Goal: Information Seeking & Learning: Learn about a topic

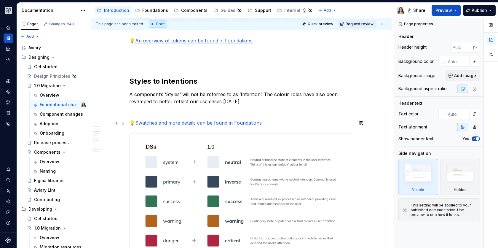
scroll to position [418, 0]
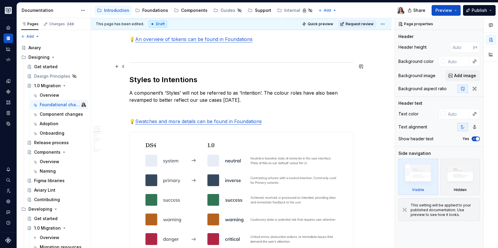
click at [193, 75] on h2 "Styles to Intentions" at bounding box center [241, 79] width 224 height 9
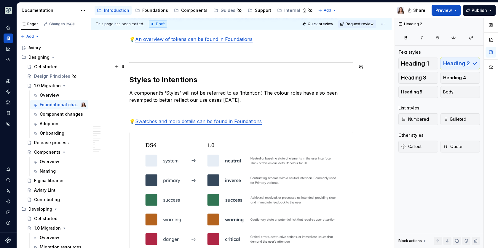
click at [197, 75] on h2 "Styles to Intentions" at bounding box center [241, 79] width 224 height 9
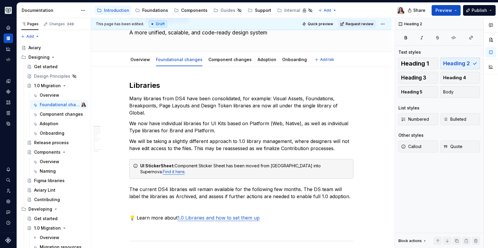
scroll to position [0, 0]
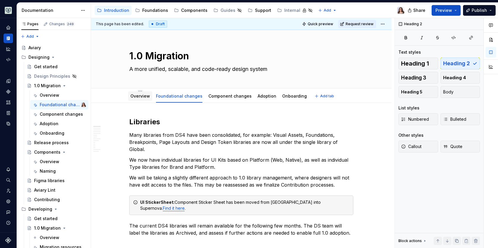
click at [144, 96] on link "Overview" at bounding box center [140, 95] width 20 height 5
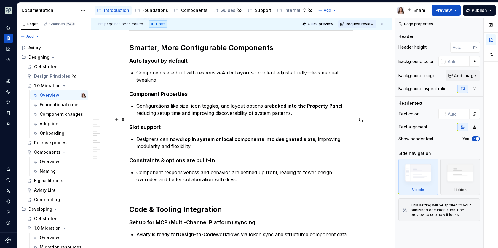
scroll to position [534, 0]
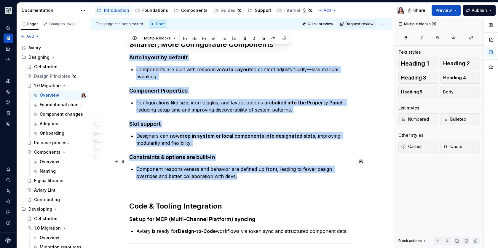
drag, startPoint x: 129, startPoint y: 48, endPoint x: 272, endPoint y: 165, distance: 184.3
click at [272, 165] on div "Aviary 1.0 marks the next major step forward for our design system. We’ve rebui…" at bounding box center [241, 79] width 224 height 993
copy div "Auto layout by default Components are built with responsive Auto Layout so cont…"
click at [176, 120] on h4 "Slot support" at bounding box center [241, 123] width 224 height 7
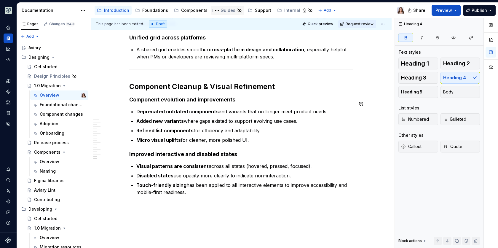
scroll to position [902, 0]
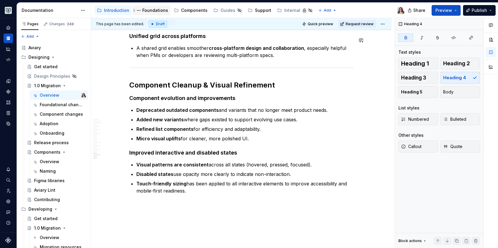
click at [148, 8] on div "Foundations" at bounding box center [155, 10] width 26 height 6
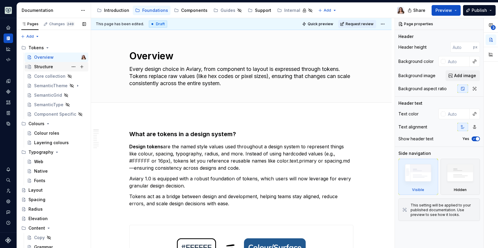
click at [41, 65] on div "Structure" at bounding box center [43, 67] width 19 height 6
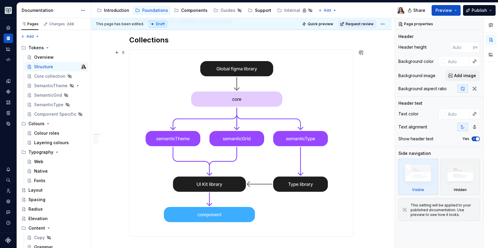
scroll to position [213, 0]
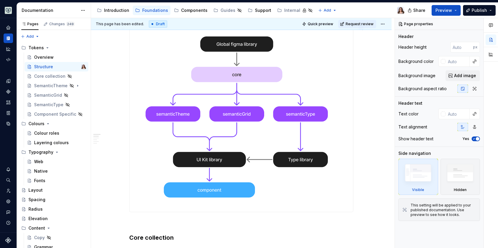
click at [237, 135] on img at bounding box center [240, 118] width 223 height 186
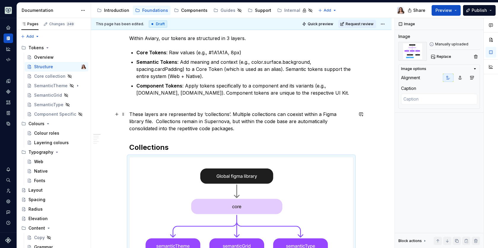
click at [205, 129] on p "These layers are represented by ‘collections’. Multiple collections can coexist…" at bounding box center [241, 121] width 224 height 21
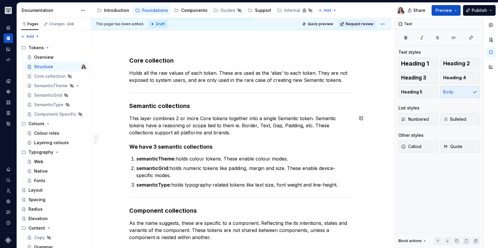
scroll to position [421, 0]
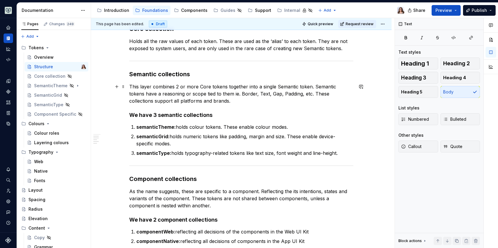
click at [227, 91] on p "This layer combines 2 or more Core tokens together into a single Semantic token…" at bounding box center [241, 93] width 224 height 21
click at [219, 94] on p "This layer combines 2 or more Core tokens together into a single Semantic token…" at bounding box center [241, 93] width 224 height 21
drag, startPoint x: 224, startPoint y: 93, endPoint x: 285, endPoint y: 93, distance: 60.7
click at [285, 93] on p "This layer combines 2 or more Core tokens together into a single Semantic token…" at bounding box center [241, 93] width 224 height 21
copy p "Border, Text, Gap, Padding"
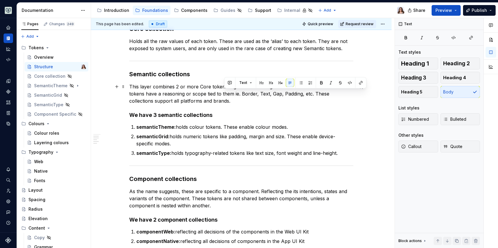
click at [202, 95] on p "This layer combines 2 or more Core tokens together into a single Semantic token…" at bounding box center [241, 93] width 224 height 21
click at [203, 100] on p "This layer combines 2 or more Core tokens together into a single Semantic token…" at bounding box center [241, 93] width 224 height 21
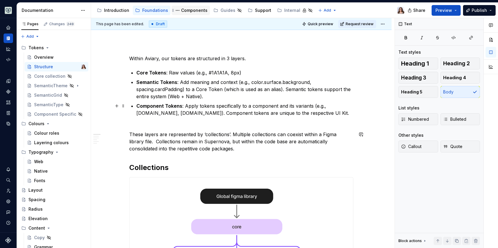
scroll to position [0, 0]
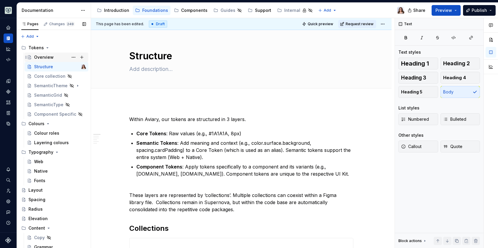
click at [40, 55] on div "Overview" at bounding box center [44, 57] width 20 height 6
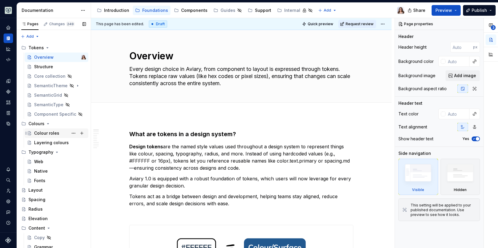
click at [46, 132] on div "Colour roles" at bounding box center [46, 133] width 25 height 6
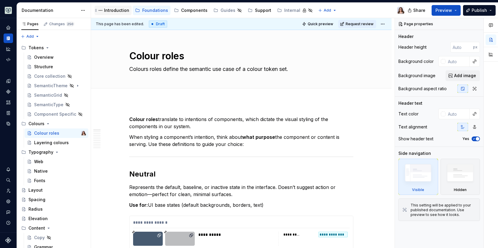
click at [122, 9] on div "Introduction" at bounding box center [116, 10] width 25 height 6
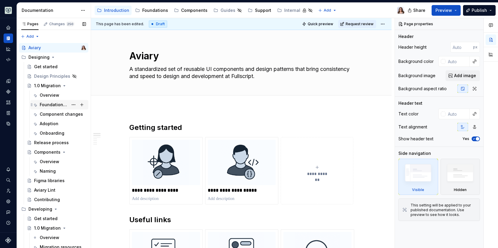
click at [55, 104] on div "Foundational changes" at bounding box center [54, 105] width 28 height 6
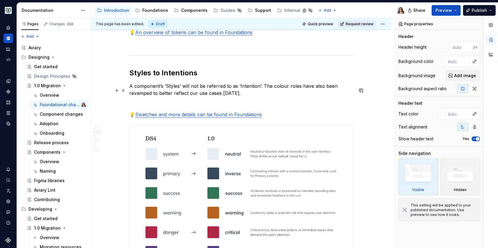
scroll to position [432, 0]
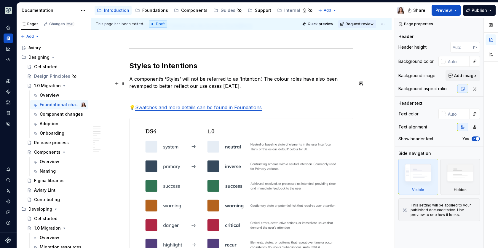
click at [229, 93] on p at bounding box center [241, 96] width 224 height 7
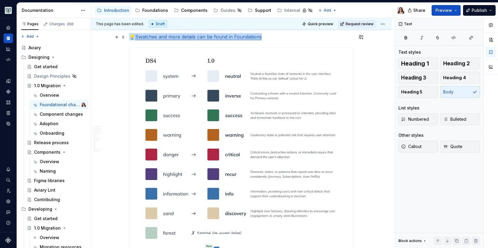
click at [235, 129] on img at bounding box center [240, 186] width 223 height 276
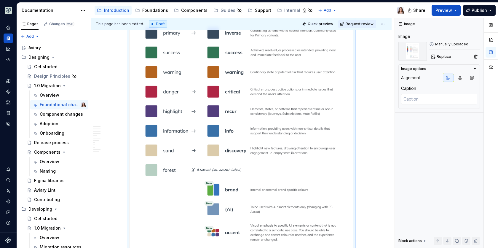
scroll to position [572, 0]
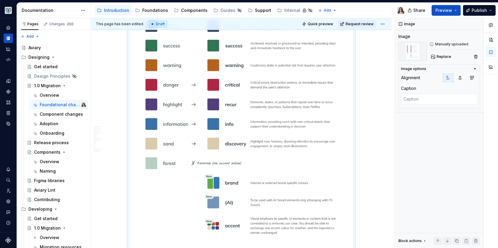
copy p "💡 Swatches and more details can be found in Foundations"
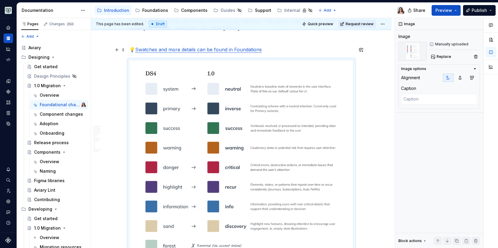
scroll to position [487, 0]
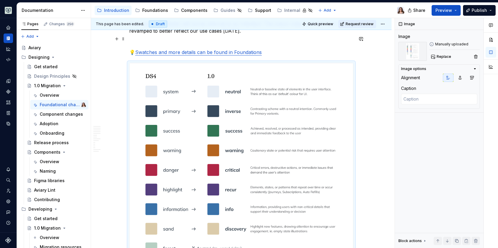
click at [274, 49] on p "💡 Swatches and more details can be found in Foundations" at bounding box center [241, 52] width 224 height 7
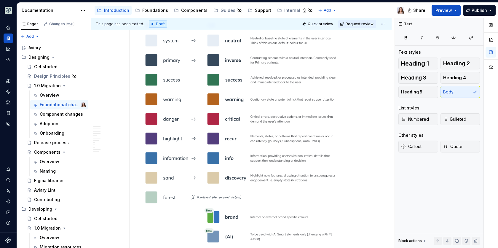
scroll to position [541, 0]
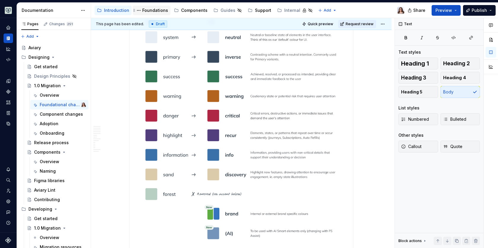
click at [152, 9] on div "Foundations" at bounding box center [155, 10] width 26 height 6
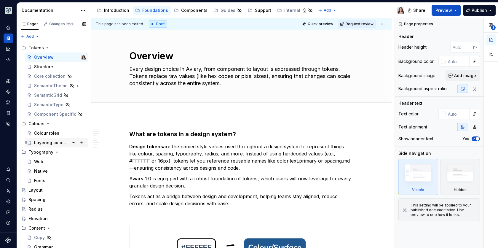
click at [45, 145] on div "Layering colours" at bounding box center [51, 143] width 34 height 6
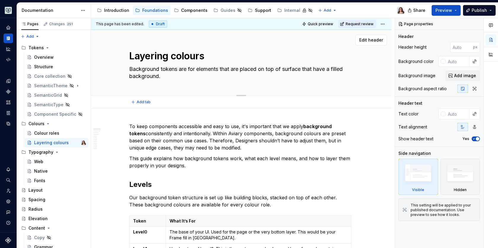
click at [161, 68] on textarea "Background tokens are for elements that are placed on top of surface that have …" at bounding box center [240, 72] width 224 height 17
type textarea "*"
type textarea "okens are for elements that are placed on top of surface that have a filled bac…"
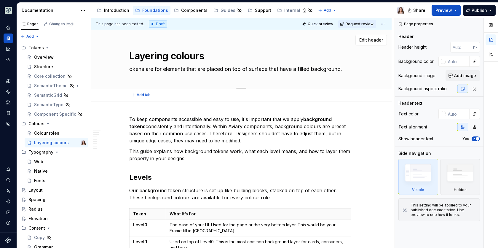
type textarea "*"
type textarea "Tokens are for elements that are placed on top of surface that have a filled ba…"
click at [156, 68] on textarea "Tokens are for elements that are placed on top of surface that have a filled ba…" at bounding box center [240, 68] width 224 height 9
click at [157, 68] on textarea "Tokens are for elements that are placed on top of surface that have a filled ba…" at bounding box center [240, 68] width 224 height 9
type textarea "*"
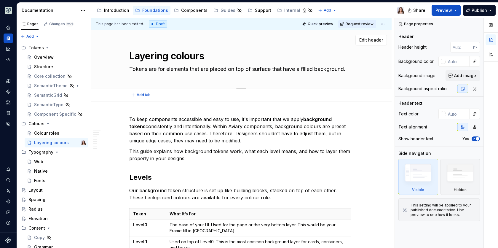
type textarea "Tokens are for elements that are placed on top of surface that have a filled ba…"
type textarea "*"
type textarea "Tokens are m for elements that are placed on top of surface that have a filled …"
type textarea "*"
type textarea "Tokens are me for elements that are placed on top of surface that have a filled…"
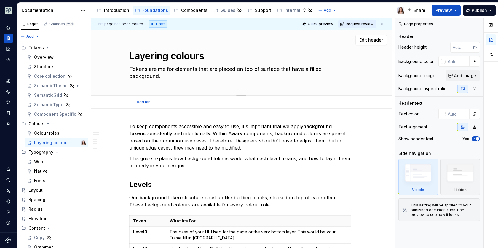
type textarea "*"
type textarea "Tokens are mea for elements that are placed on top of surface that have a fille…"
type textarea "*"
type textarea "Tokens are mean for elements that are placed on top of surface that have a fill…"
type textarea "*"
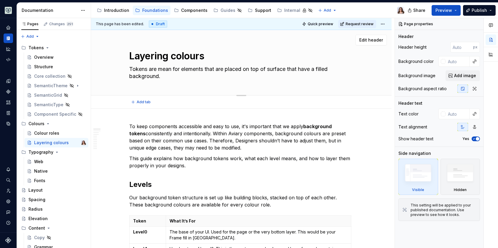
type textarea "Tokens are meant for elements that are placed on top of surface that have a fil…"
type textarea "*"
type textarea "Tokens are meant for elements that are placed on top of surface that have a fil…"
type textarea "*"
type textarea "Tokens are meant t for elements that are placed on top of surface that have a f…"
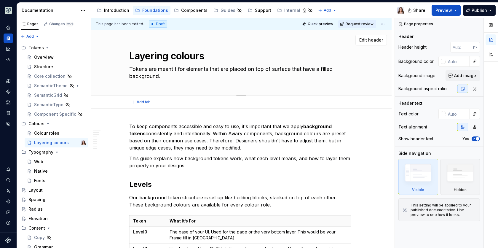
type textarea "*"
type textarea "Tokens are meant to for elements that are placed on top of surface that have a …"
type textarea "*"
type textarea "Tokens are meant to for elements that are placed on top of surface that have a …"
type textarea "*"
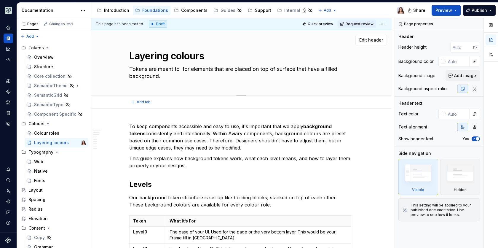
type textarea "Tokens are meant to b for elements that are placed on top of surface that have …"
type textarea "*"
type textarea "Tokens are meant to be for elements that are placed on top of surface that have…"
type textarea "*"
type textarea "Tokens are meant to be for elements that are placed on top of surface that have…"
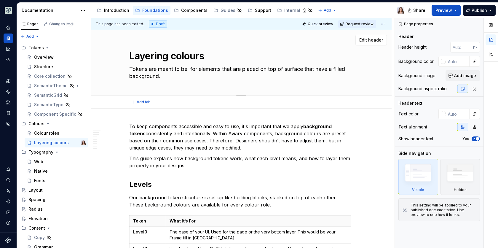
type textarea "*"
type textarea "Tokens are meant to be i for elements that are placed on top of surface that ha…"
type textarea "*"
type textarea "Tokens are meant to be in for elements that are placed on top of surface that h…"
type textarea "*"
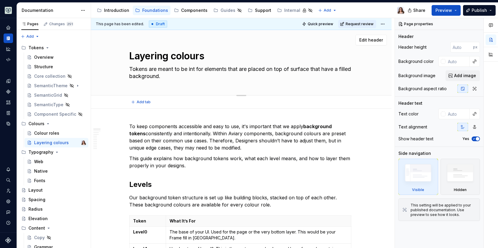
type textarea "Tokens are meant to be inte for elements that are placed on top of surface that…"
type textarea "*"
type textarea "Tokens are meant to be inten for elements that are placed on top of surface tha…"
type textarea "*"
type textarea "Tokens are meant to be intent for elements that are placed on top of surface th…"
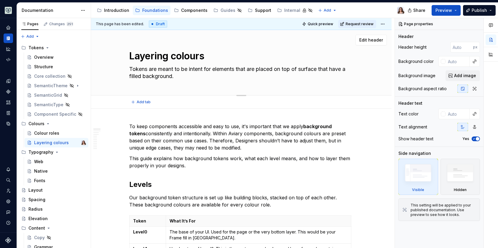
type textarea "*"
type textarea "Tokens are meant to be intenti for elements that are placed on top of surface t…"
type textarea "*"
type textarea "Tokens are meant to be intentio for elements that are placed on top of surface …"
type textarea "*"
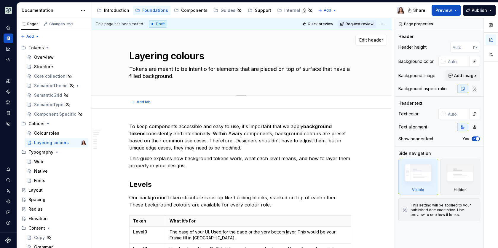
type textarea "Tokens are meant to be intention for elements that are placed on top of surface…"
type textarea "*"
type textarea "Tokens are meant to be intentional for elements that are placed on top of surfa…"
type textarea "*"
type textarea "Tokens are meant to be intentionall for elements that are placed on top of surf…"
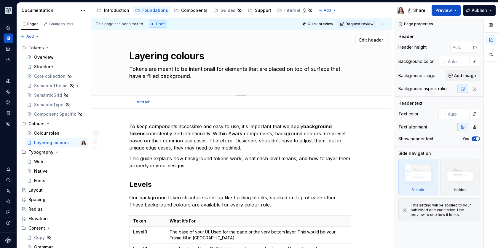
type textarea "*"
type textarea "Tokens are meant to be intentionally for elements that are placed on top of sur…"
type textarea "*"
type textarea "Tokens are meant to be intentionally for elements that are placed on top of sur…"
type textarea "*"
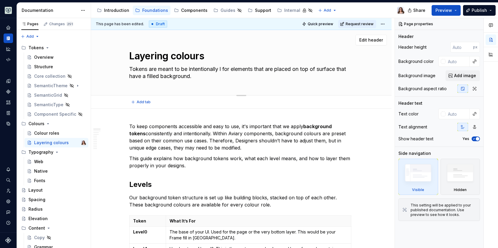
type textarea "Tokens are meant to be intentionally la for elements that are placed on top of …"
type textarea "*"
type textarea "Tokens are meant to be intentionally lay for elements that are placed on top of…"
type textarea "*"
type textarea "Tokens are meant to be intentionally laye for elements that are placed on top o…"
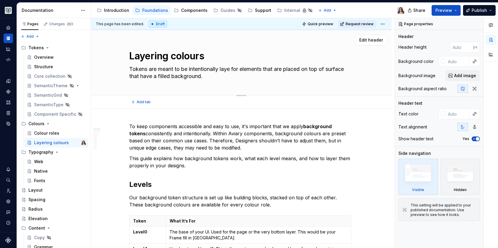
type textarea "*"
type textarea "Tokens are meant to be intentionally layer for elements that are placed on top …"
type textarea "*"
type textarea "Tokens are meant to be intentionally layers for elements that are placed on top…"
type textarea "*"
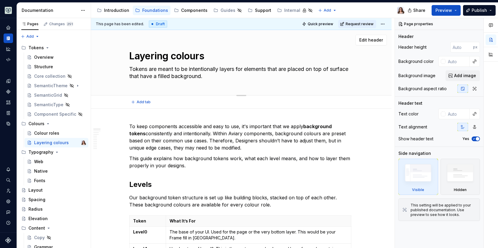
type textarea "Tokens are meant to be intentionally layer for elements that are placed on top …"
type textarea "*"
type textarea "Tokens are meant to be intentionally layere for elements that are placed on top…"
type textarea "*"
type textarea "Tokens are meant to be intentionally layered for elements that are placed on to…"
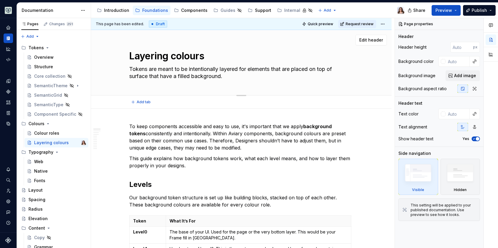
drag, startPoint x: 241, startPoint y: 69, endPoint x: 344, endPoint y: 74, distance: 102.9
click at [344, 74] on textarea "Tokens are meant to be intentionally layered for elements that are placed on to…" at bounding box center [240, 72] width 224 height 17
type textarea "*"
type textarea "Tokens are meant to be intentionally layered t"
type textarea "*"
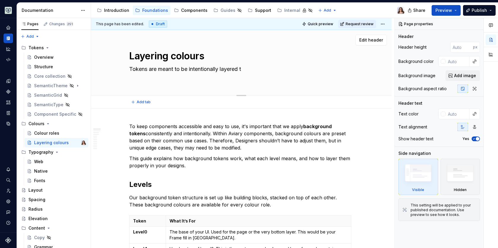
type textarea "Tokens are meant to be intentionally layered to"
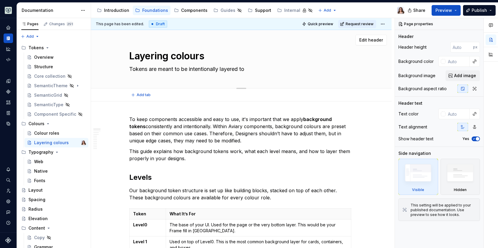
type textarea "*"
type textarea "Tokens are meant to be intentionally layered to"
type textarea "*"
type textarea "Tokens are meant to be intentionally layered to c"
type textarea "*"
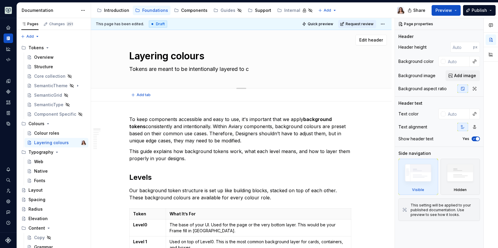
type textarea "Tokens are meant to be intentionally layered to cr"
type textarea "*"
type textarea "Tokens are meant to be intentionally layered to cre"
type textarea "*"
type textarea "Tokens are meant to be intentionally layered to crea"
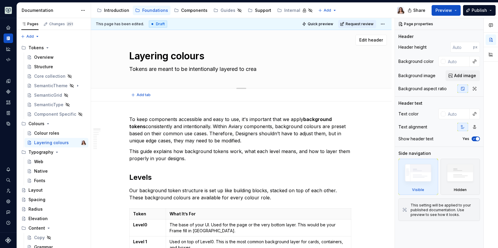
type textarea "*"
type textarea "Tokens are meant to be intentionally layered to creat"
type textarea "*"
type textarea "Tokens are meant to be intentionally layered to create"
type textarea "*"
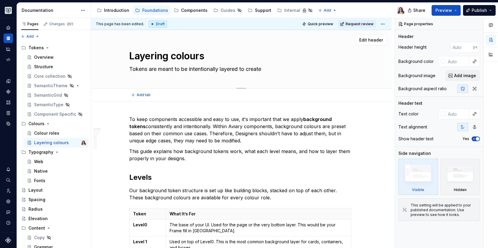
type textarea "Tokens are meant to be intentionally layered to create"
type textarea "*"
type textarea "Tokens are meant to be intentionally layered to create s"
type textarea "*"
type textarea "Tokens are meant to be intentionally layered to create su"
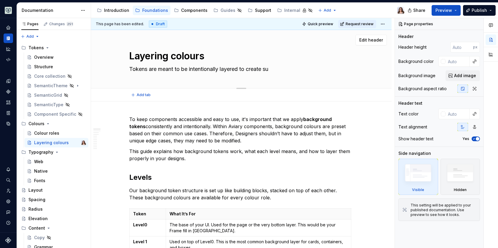
type textarea "*"
type textarea "Tokens are meant to be intentionally layered to create suf"
type textarea "*"
type textarea "Tokens are meant to be intentionally layered to create suff"
type textarea "*"
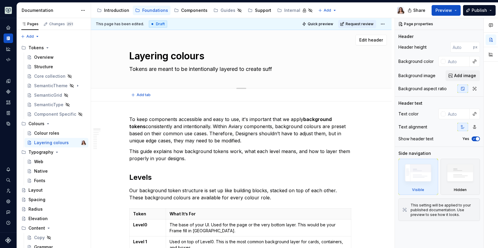
type textarea "Tokens are meant to be intentionally layered to create suffi"
type textarea "*"
type textarea "Tokens are meant to be intentionally layered to create suffic"
type textarea "*"
type textarea "Tokens are meant to be intentionally layered to create suffici"
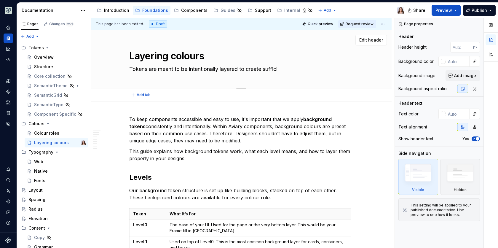
type textarea "*"
type textarea "Tokens are meant to be intentionally layered to create sufficie"
type textarea "*"
type textarea "Tokens are meant to be intentionally layered to create sufficien"
type textarea "*"
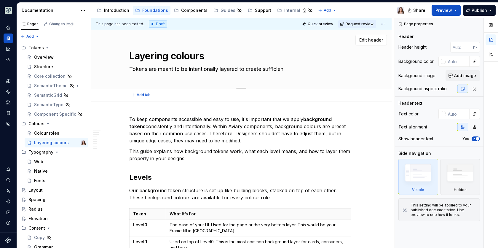
type textarea "Tokens are meant to be intentionally layered to create sufficient"
type textarea "*"
type textarea "Tokens are meant to be intentionally layered to create sufficient"
type textarea "*"
type textarea "Tokens are meant to be intentionally layered to create sufficient c"
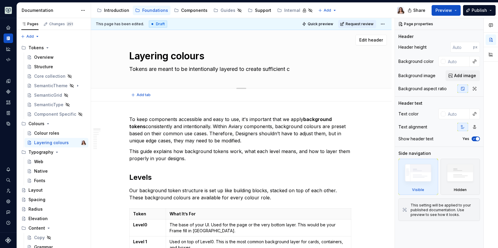
type textarea "*"
type textarea "Tokens are meant to be intentionally layered to create sufficient co"
type textarea "*"
type textarea "Tokens are meant to be intentionally layered to create sufficient con"
type textarea "*"
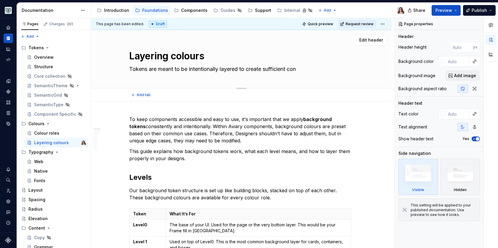
type textarea "Tokens are meant to be intentionally layered to create sufficient cont"
type textarea "*"
type textarea "Tokens are meant to be intentionally layered to create sufficient contr"
type textarea "*"
type textarea "Tokens are meant to be intentionally layered to create sufficient contra"
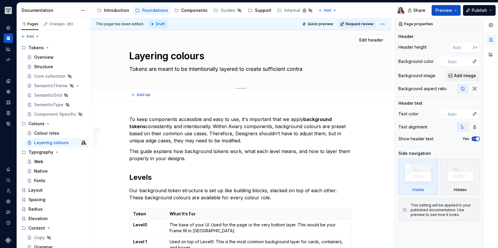
type textarea "*"
type textarea "Tokens are meant to be intentionally layered to create sufficient contras"
type textarea "*"
type textarea "Tokens are meant to be intentionally layered to create sufficient contrast"
click at [242, 70] on textarea "Tokens are meant to be intentionally layered to create sufficient contrast" at bounding box center [240, 68] width 224 height 9
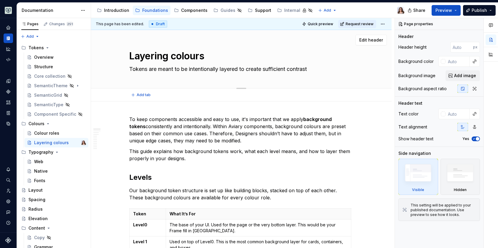
click at [242, 70] on textarea "Tokens are meant to be intentionally layered to create sufficient contrast" at bounding box center [240, 68] width 224 height 9
type textarea "*"
type textarea "Tokens are meant to be intentionally layered to create sufficient contrast"
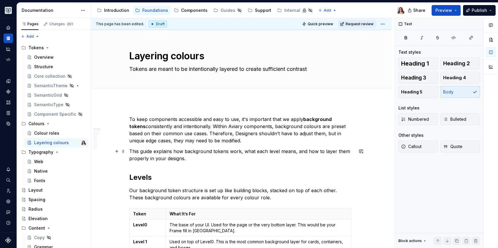
click at [195, 159] on p "This guide explains how background tokens work, what each level means, and how …" at bounding box center [241, 155] width 224 height 14
type textarea "*"
